Goal: Communication & Community: Answer question/provide support

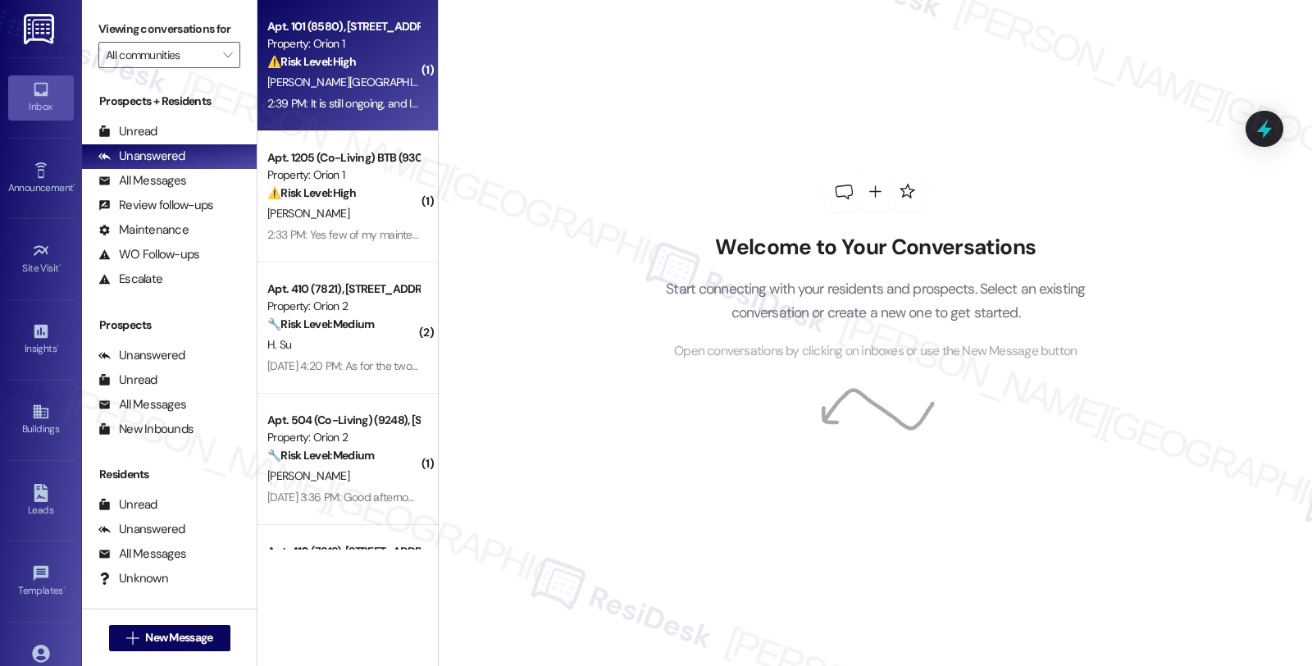
click at [387, 28] on div "Apt. 101 (8580), [STREET_ADDRESS]" at bounding box center [343, 26] width 152 height 17
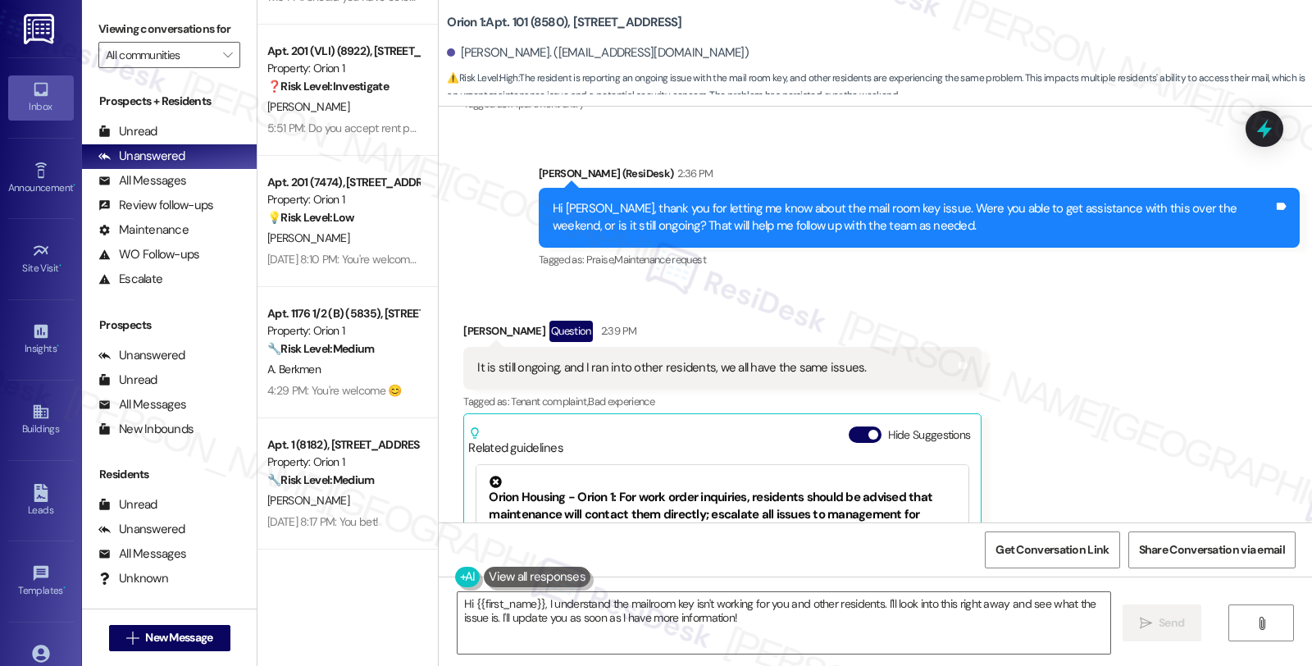
scroll to position [3369, 0]
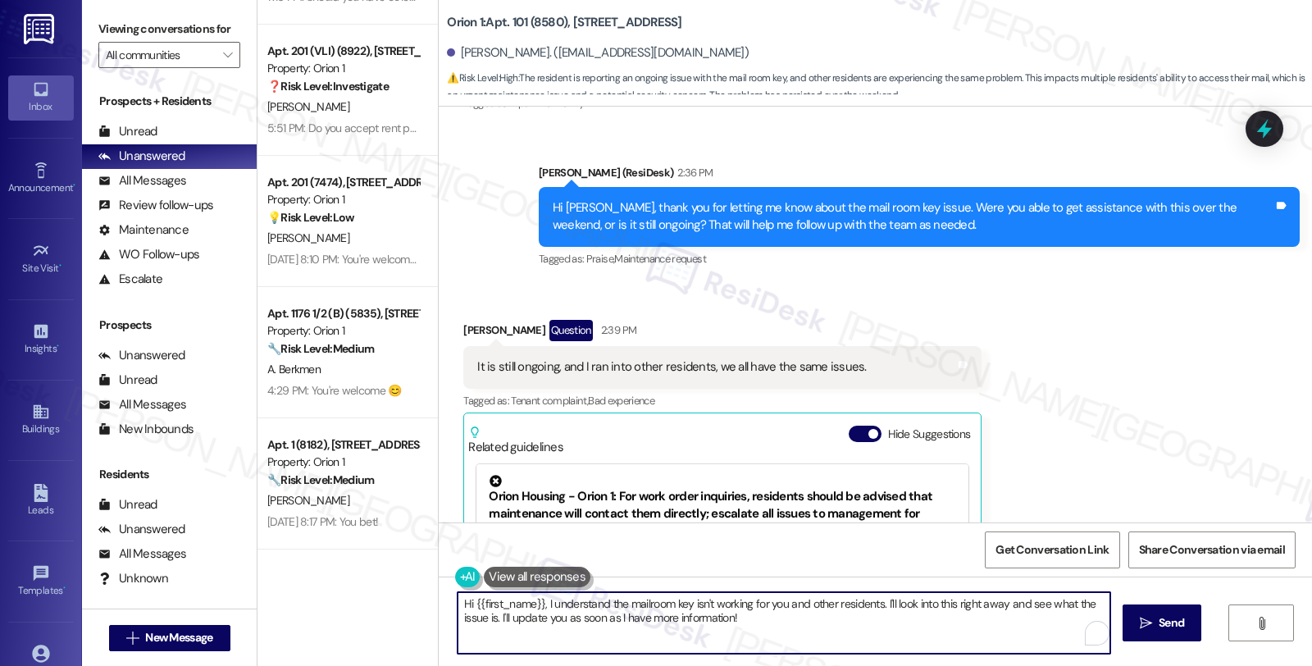
drag, startPoint x: 767, startPoint y: 611, endPoint x: 397, endPoint y: 556, distance: 373.9
click at [397, 556] on div "Apt. C (8444), [STREET_ADDRESS] Property: Orion 1 [PERSON_NAME] [PERSON_NAME] […" at bounding box center [784, 333] width 1055 height 666
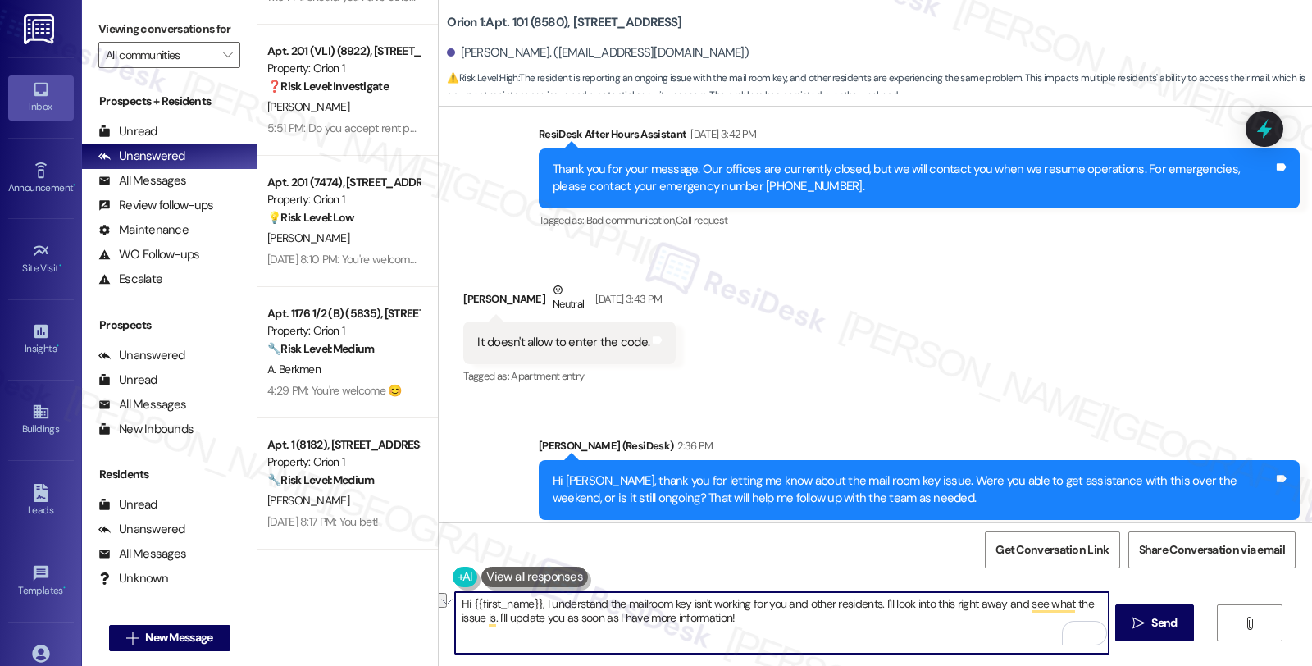
click at [800, 636] on textarea "Hi {{first_name}}, I understand the mailroom key isn't working for you and othe…" at bounding box center [781, 623] width 653 height 62
click at [727, 597] on textarea "May I know what exactly happens when you try to enter teh code?" at bounding box center [781, 623] width 653 height 62
type textarea "May I know what exactly happens when you try to enter the code?"
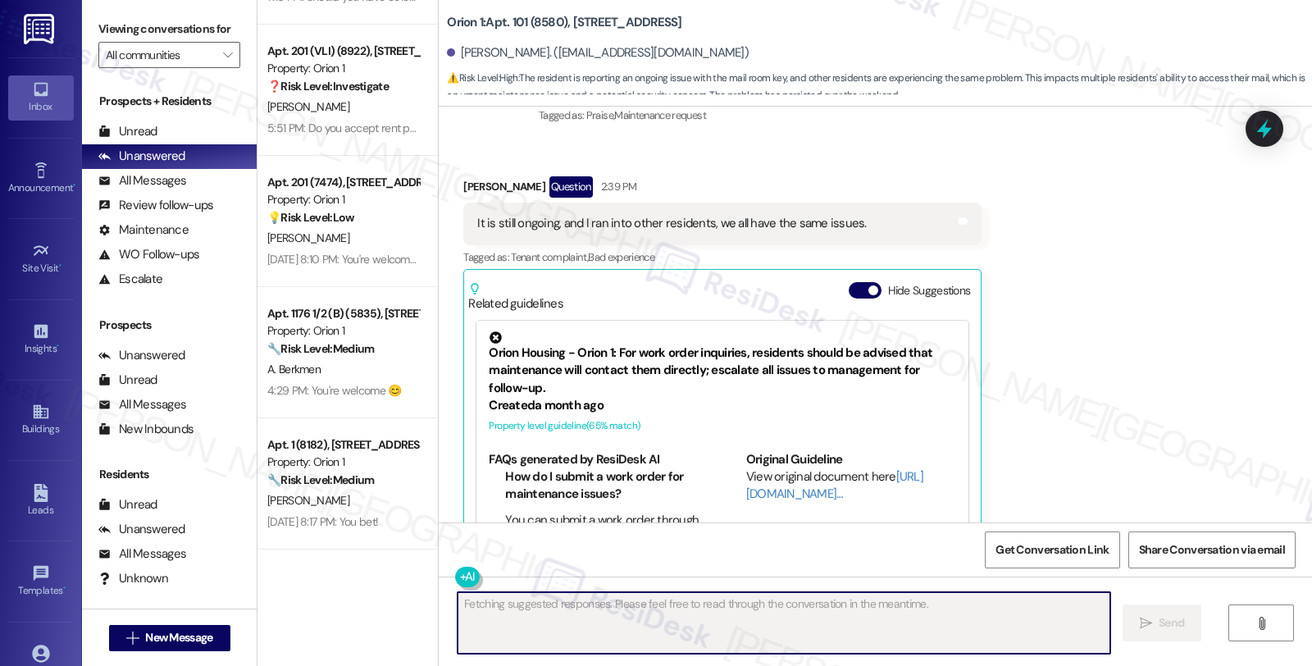
scroll to position [3551, 0]
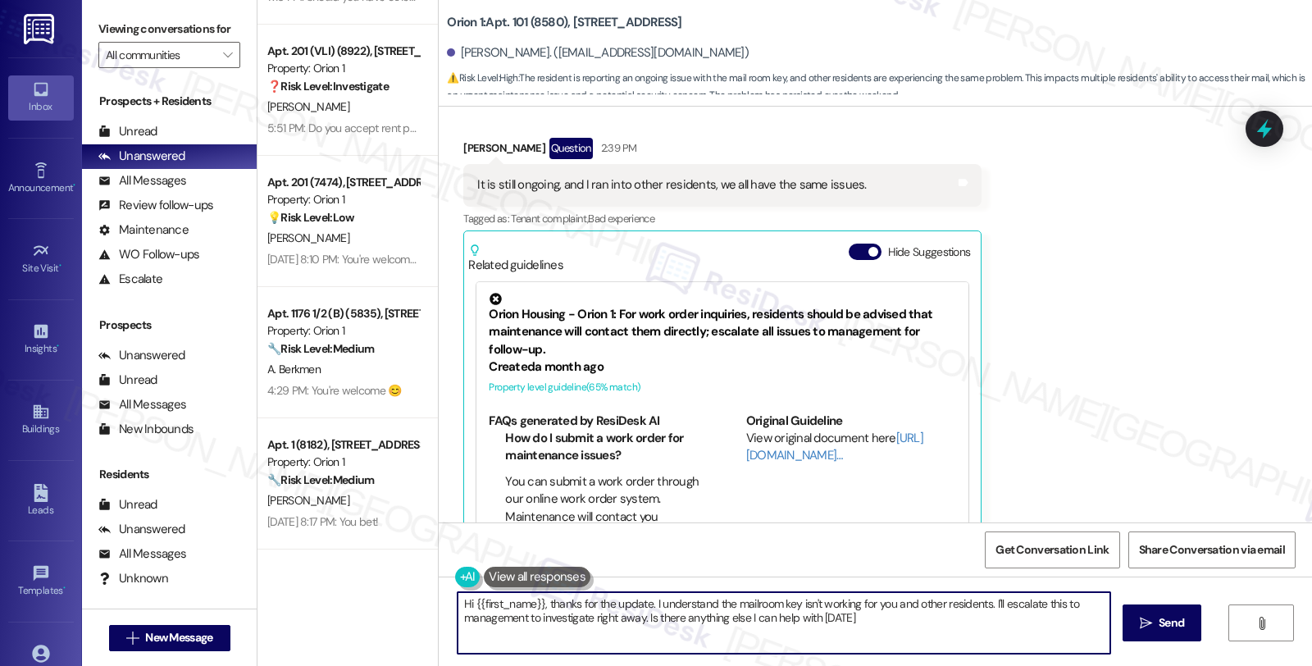
type textarea "Hi {{first_name}}, thanks for the update. I understand the mailroom key isn't w…"
click at [1143, 390] on div "Received via SMS [PERSON_NAME] Question 2:39 PM It is still ongoing, and I ran …" at bounding box center [875, 329] width 873 height 457
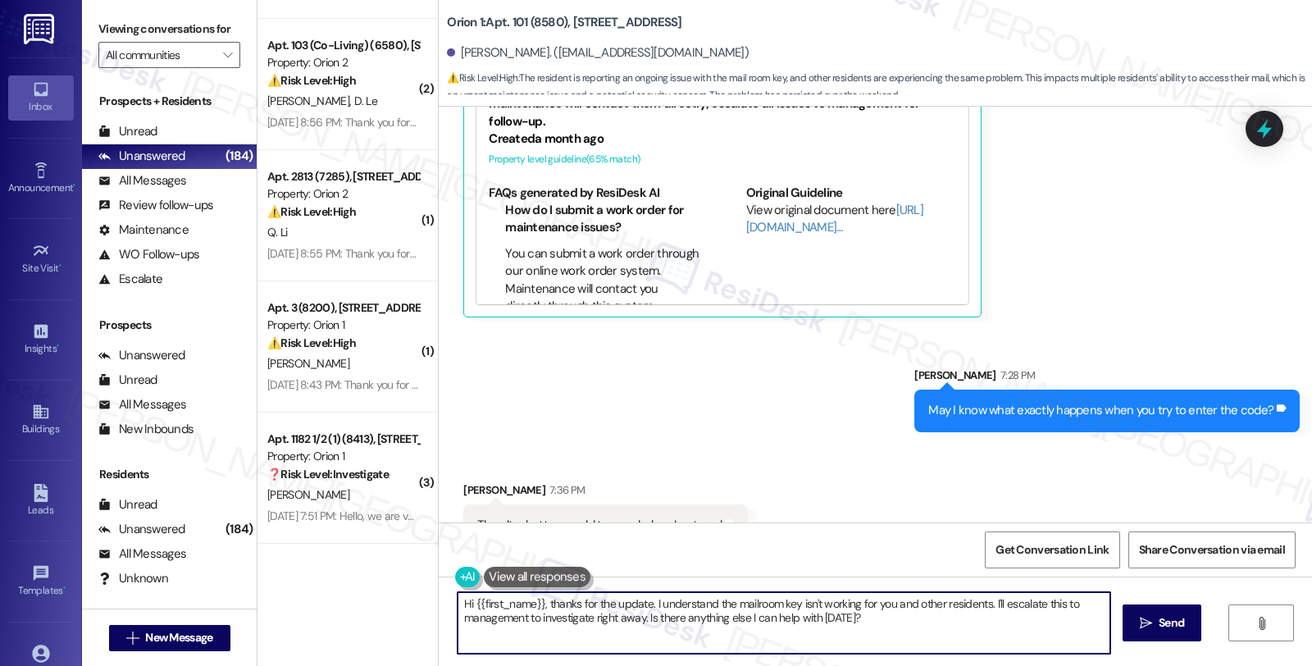
scroll to position [4319, 0]
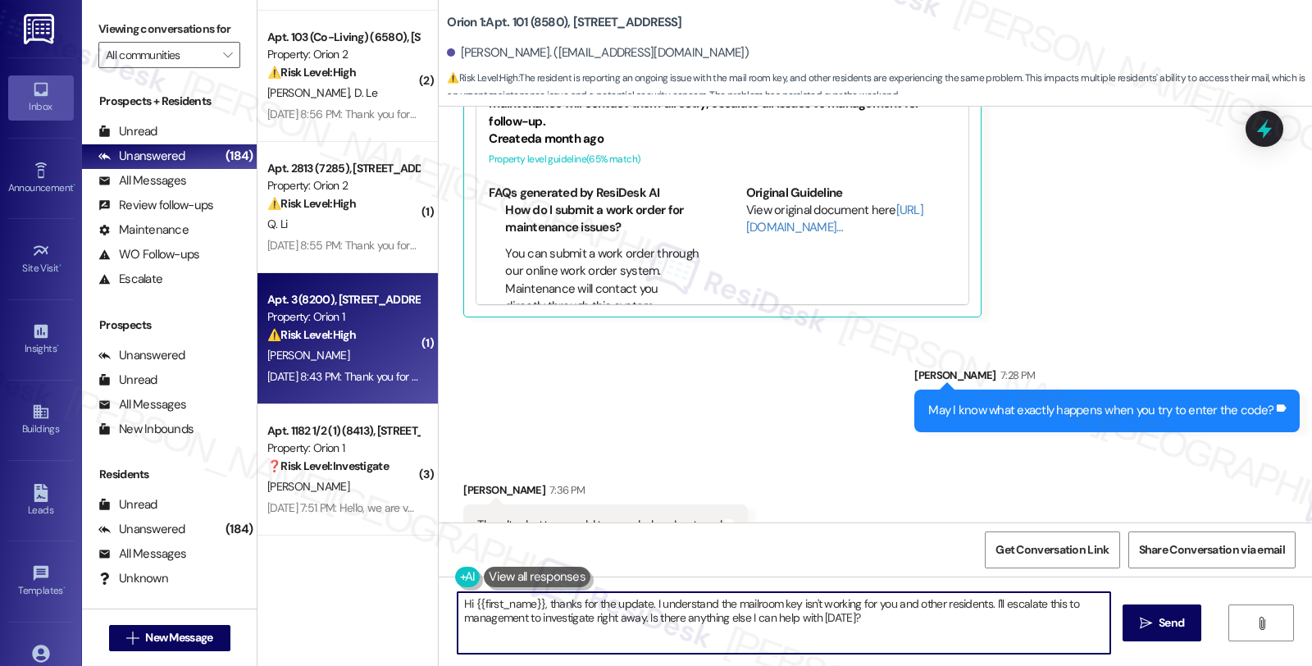
click at [371, 385] on div "[DATE] 8:43 PM: Thank you for your message. Our offices are currently closed, b…" at bounding box center [343, 377] width 155 height 21
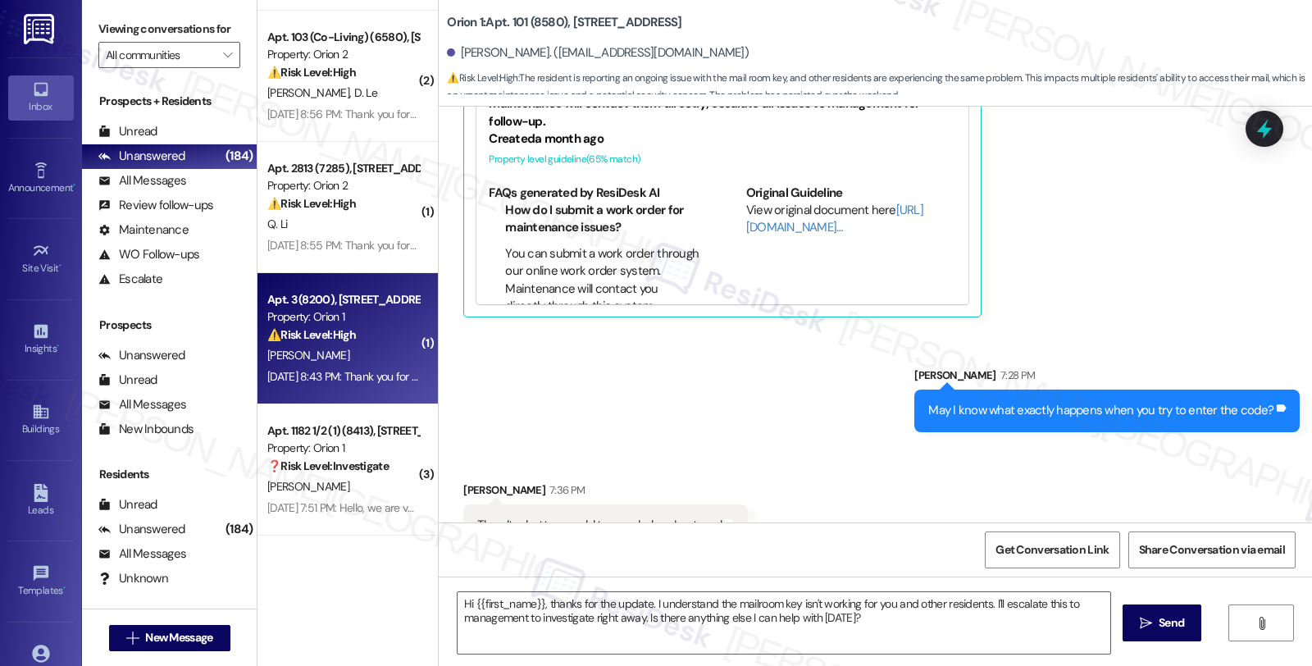
type textarea "Fetching suggested responses. Please feel free to read through the conversation…"
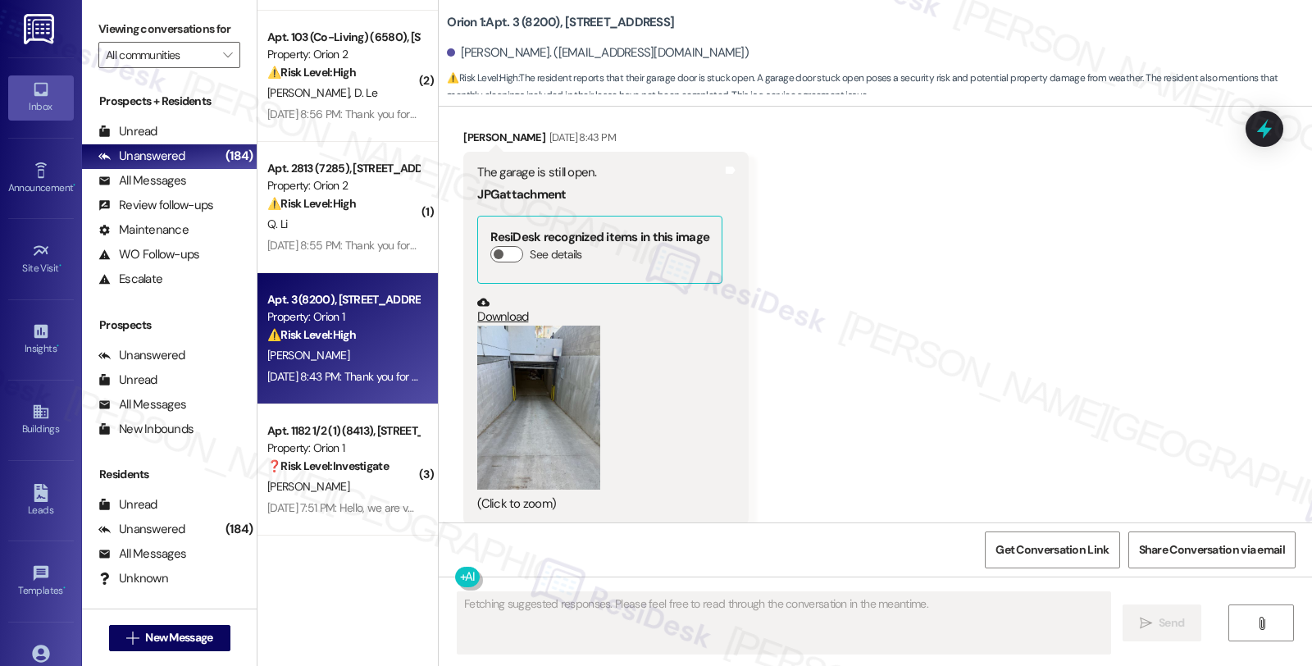
scroll to position [2250, 0]
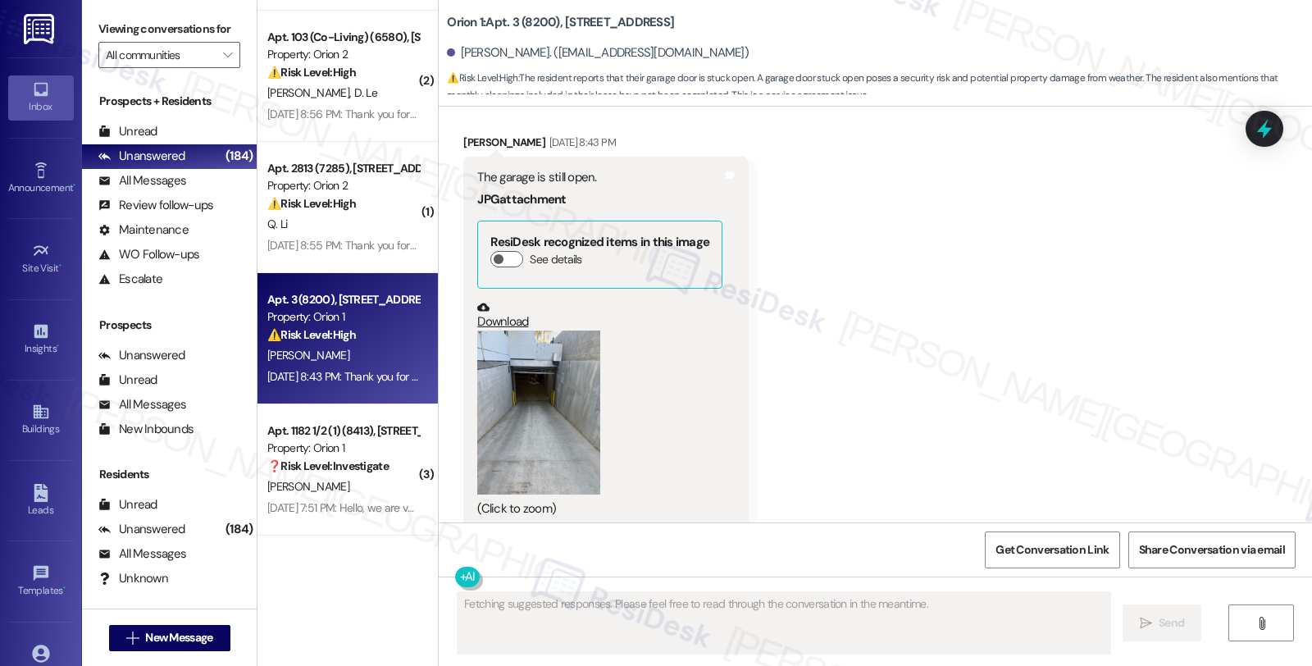
click at [507, 404] on button "Zoom image" at bounding box center [538, 412] width 123 height 164
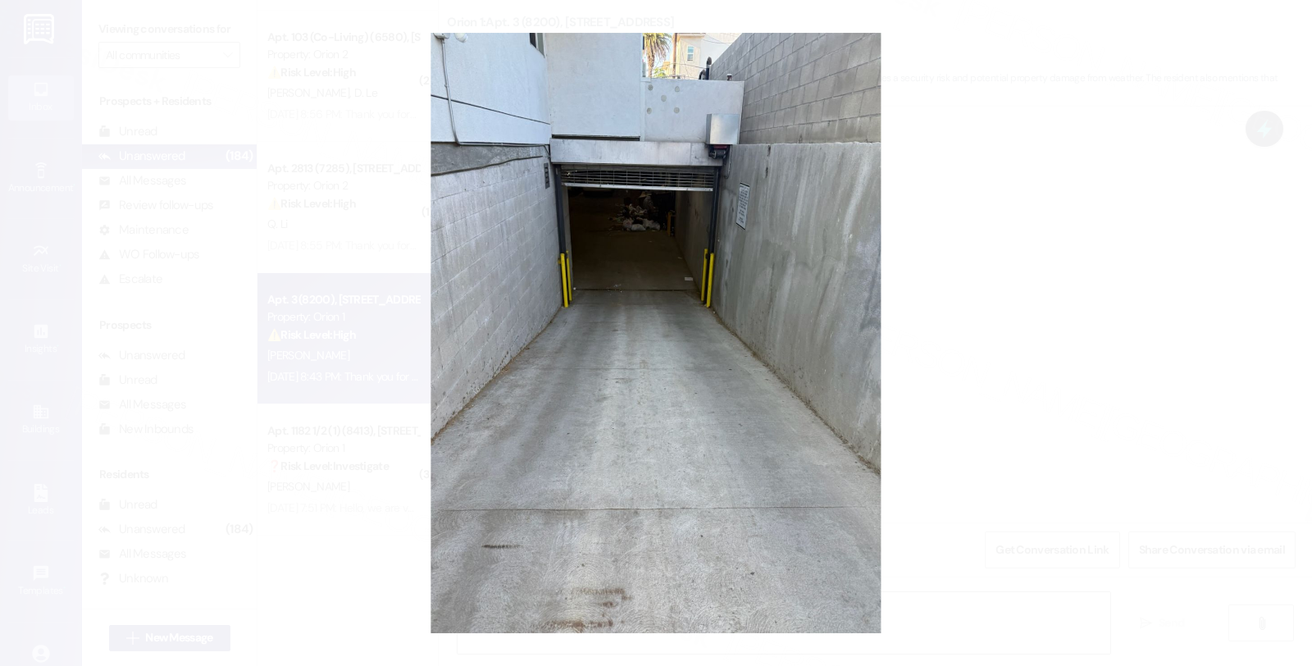
click at [903, 353] on button "Unzoom image" at bounding box center [656, 333] width 1312 height 666
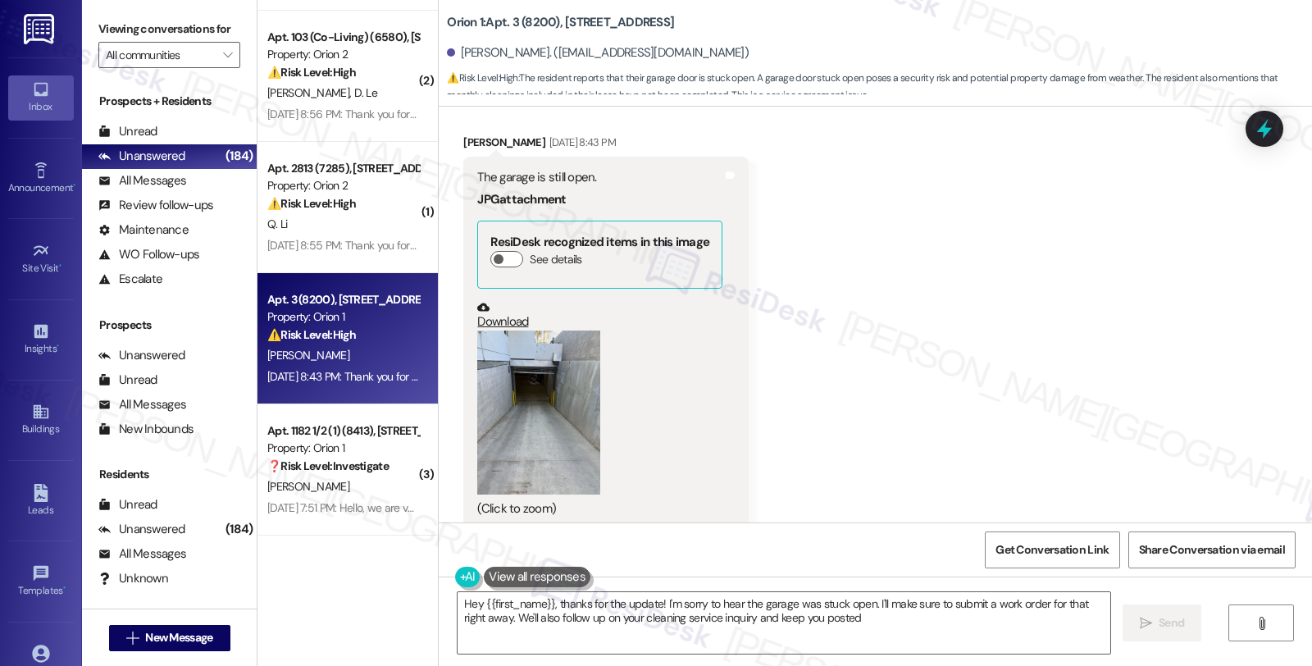
type textarea "Hey {{first_name}}, thanks for the update! I'm sorry to hear the garage was stu…"
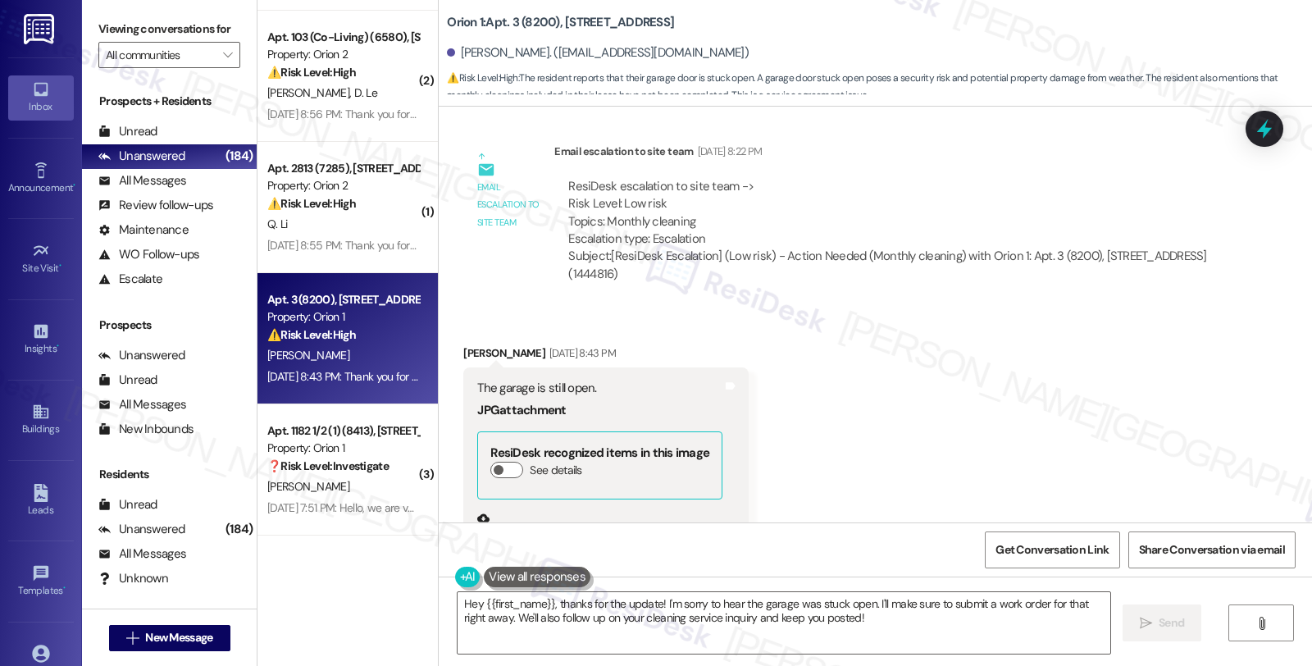
scroll to position [2159, 0]
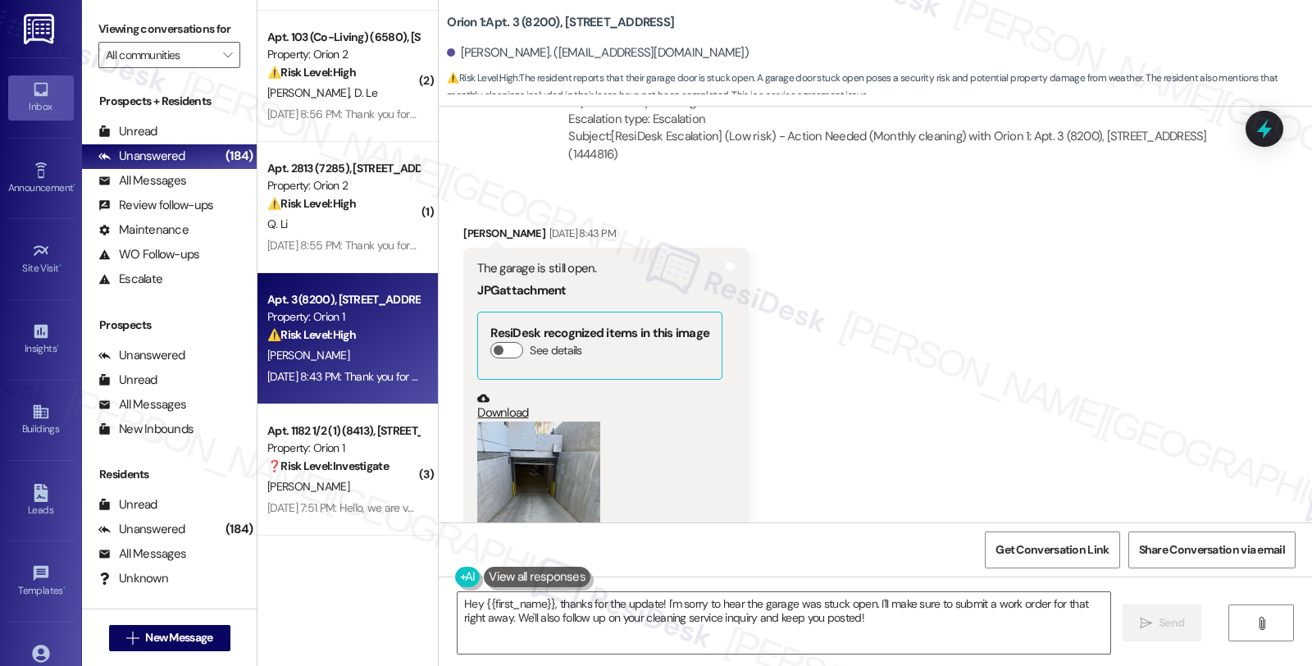
click at [549, 453] on button "Zoom image" at bounding box center [538, 504] width 123 height 164
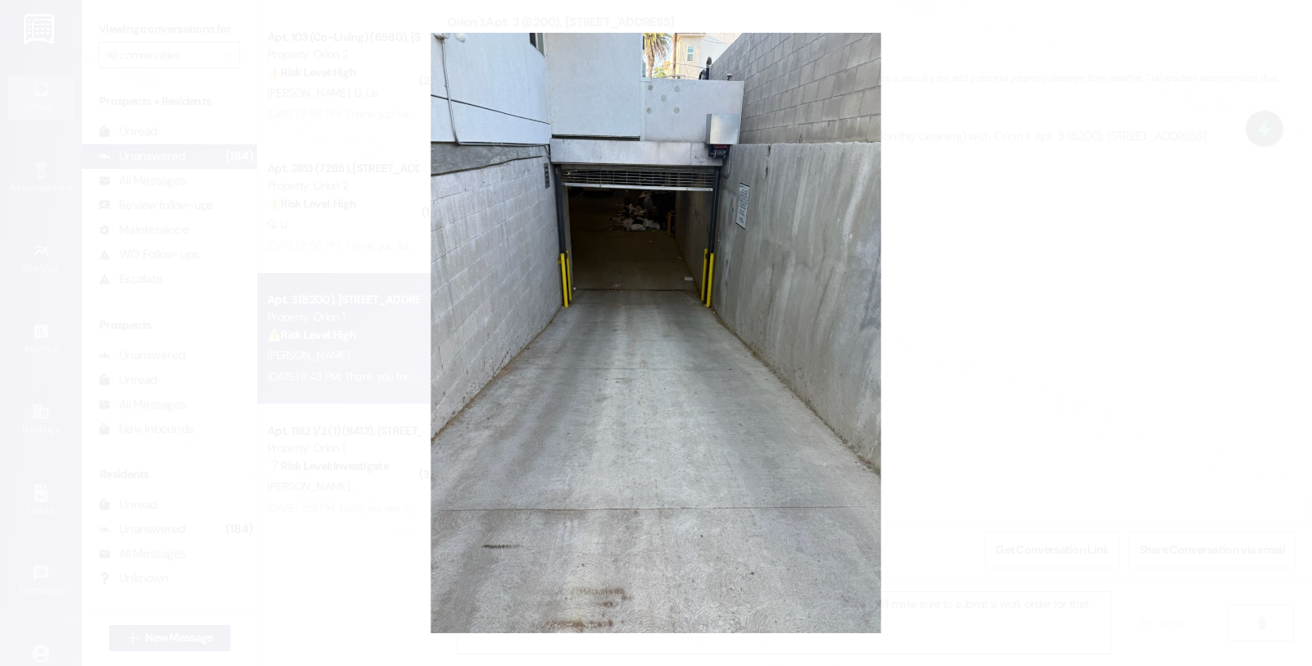
click at [654, 224] on button "Unzoom image" at bounding box center [656, 333] width 1312 height 666
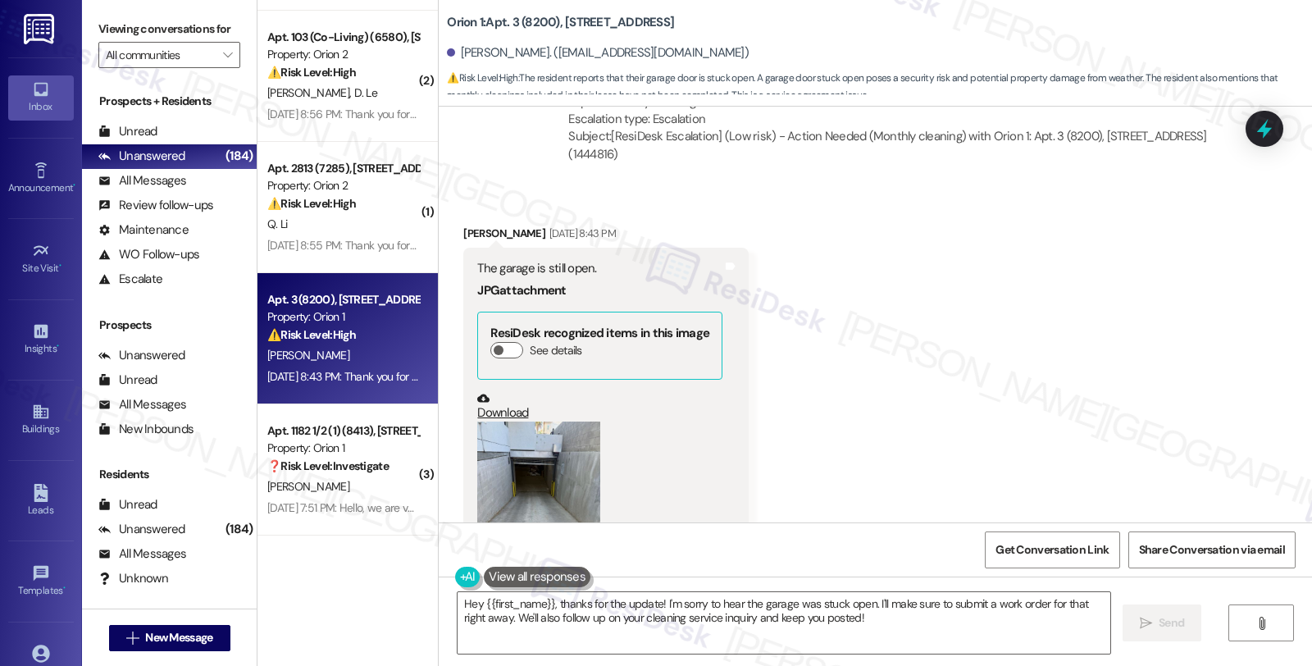
click at [494, 400] on link "Download" at bounding box center [599, 406] width 245 height 29
click at [791, 297] on div "Received via SMS [PERSON_NAME] [DATE] 8:43 PM The garage is still open. JPG att…" at bounding box center [875, 422] width 873 height 469
